Goal: Information Seeking & Learning: Learn about a topic

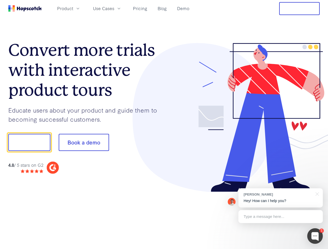
click at [164, 125] on div at bounding box center [242, 117] width 156 height 149
click at [73, 8] on span "Product" at bounding box center [65, 8] width 16 height 6
click at [114, 8] on span "Use Cases" at bounding box center [103, 8] width 21 height 6
click at [299, 9] on button "Free Trial" at bounding box center [299, 8] width 40 height 13
click at [29, 142] on button "Show me!" at bounding box center [29, 142] width 42 height 17
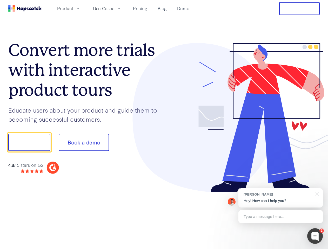
click at [84, 142] on button "Book a demo" at bounding box center [84, 142] width 50 height 17
click at [315, 236] on div at bounding box center [315, 236] width 16 height 16
click at [280, 198] on div "[PERSON_NAME] Hey! How can I help you?" at bounding box center [280, 197] width 84 height 19
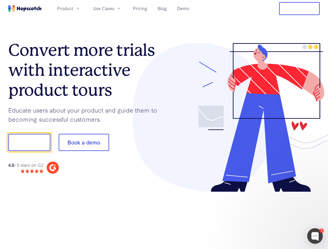
click at [316, 194] on div at bounding box center [273, 141] width 97 height 173
click at [280, 217] on div at bounding box center [273, 141] width 97 height 173
